Goal: Find specific page/section

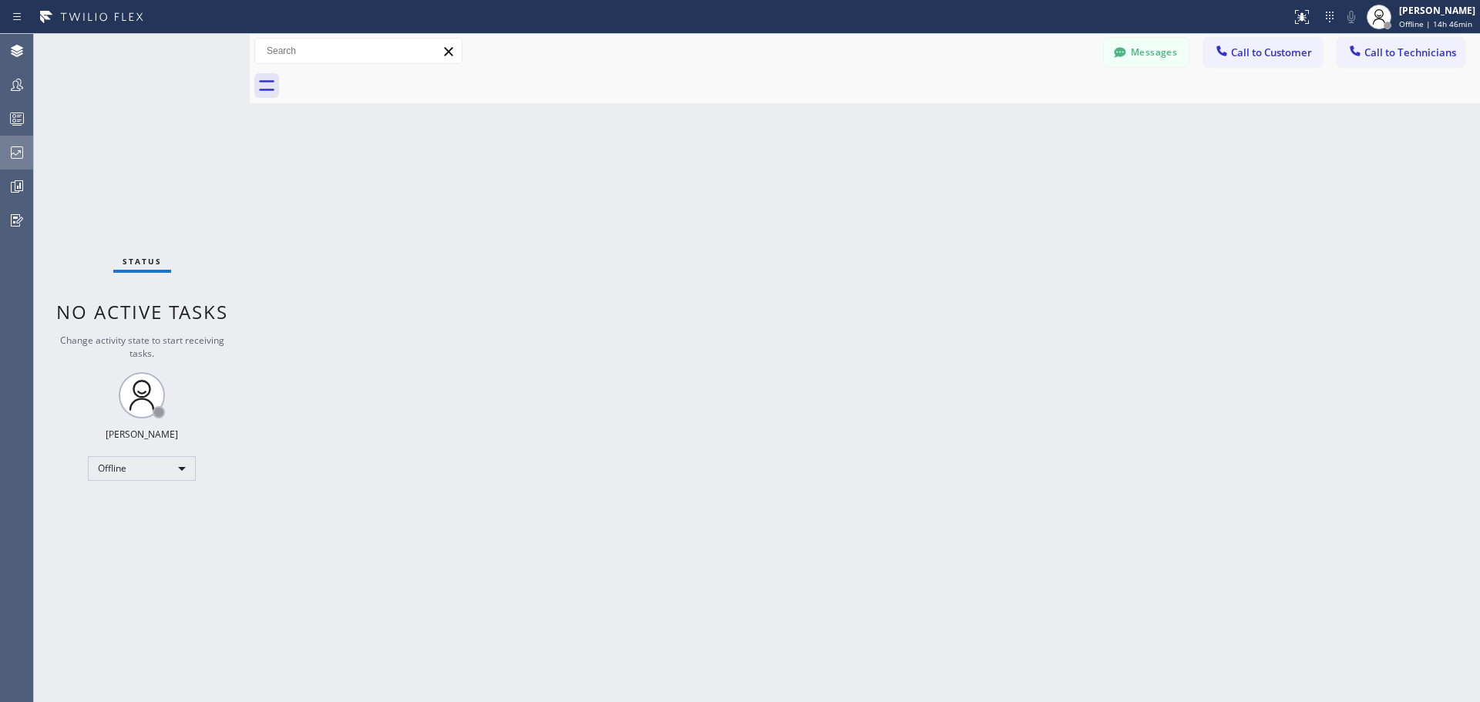
click at [20, 157] on icon at bounding box center [17, 152] width 19 height 19
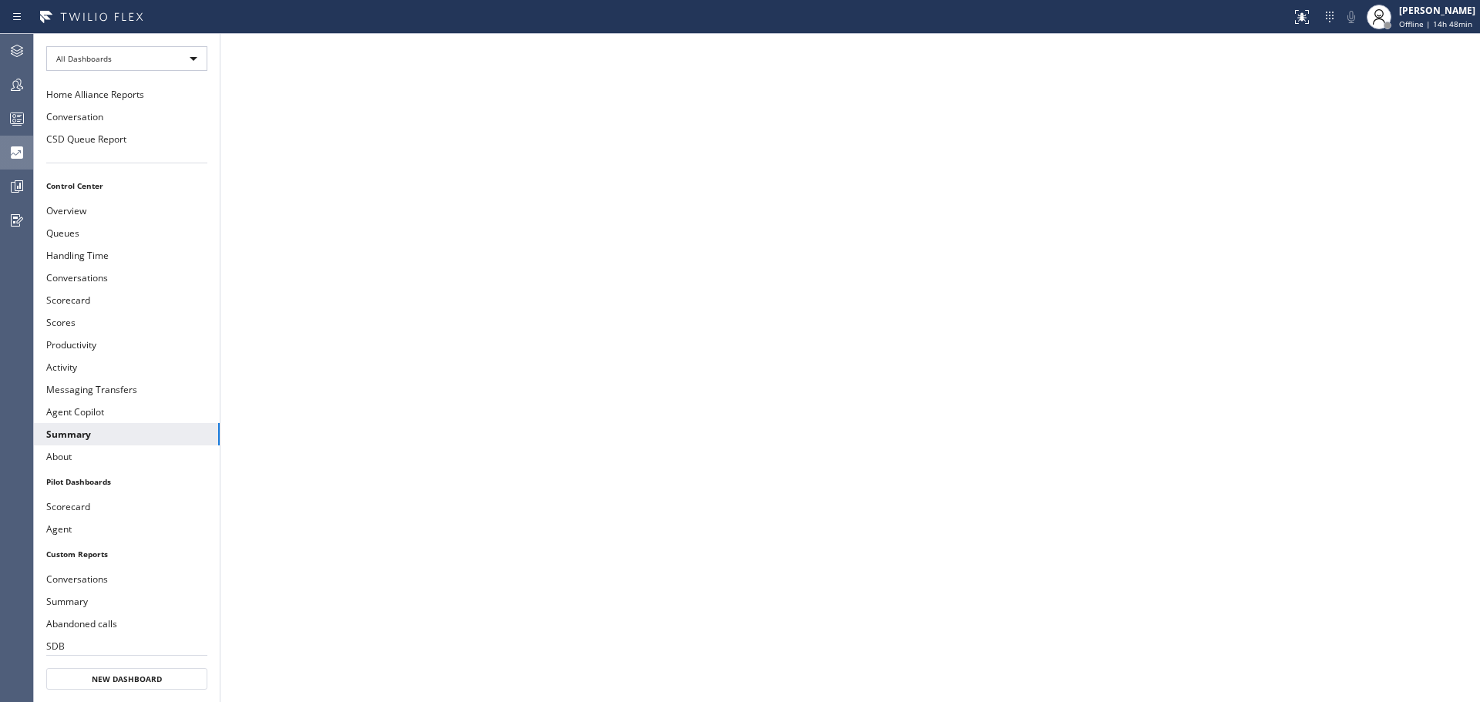
click at [18, 49] on icon at bounding box center [17, 51] width 19 height 19
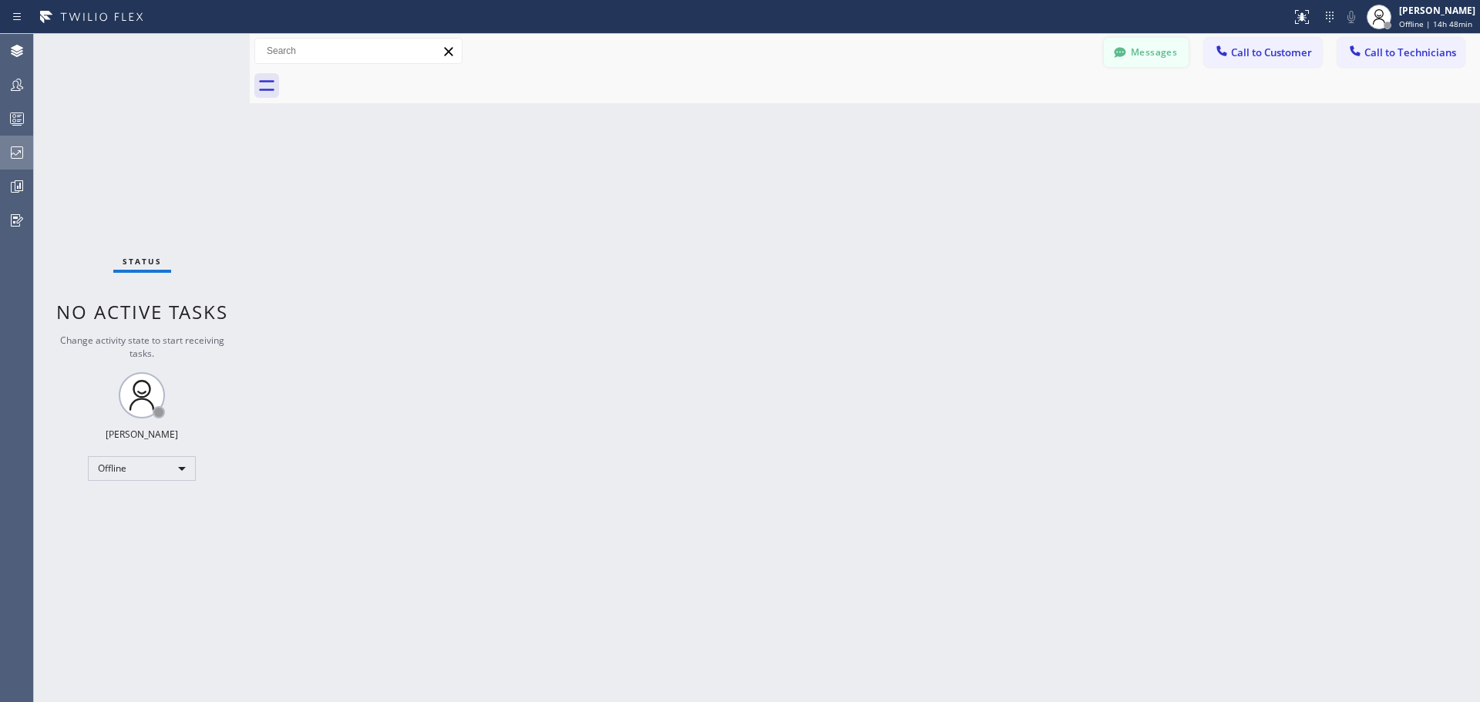
click at [1143, 45] on button "Messages" at bounding box center [1146, 52] width 85 height 29
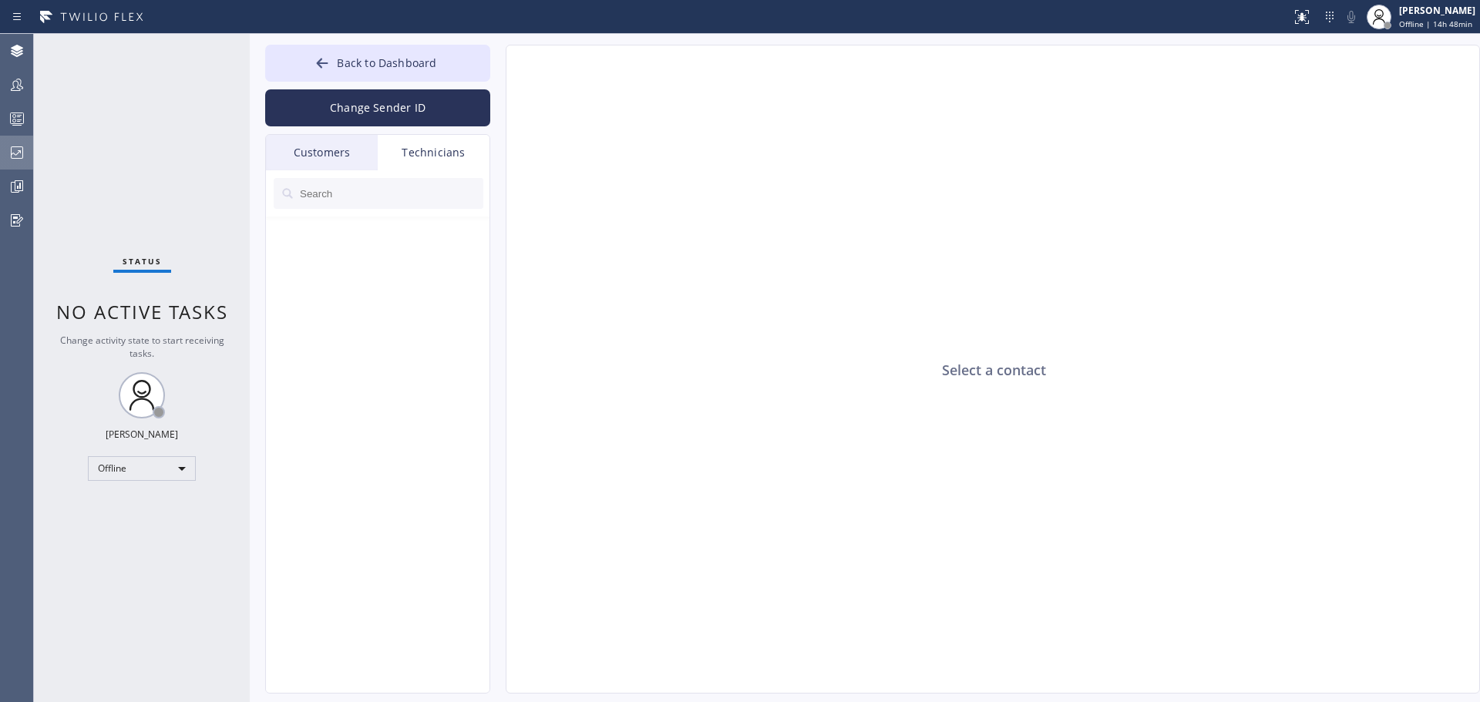
click at [311, 152] on div "Customers" at bounding box center [322, 152] width 112 height 35
